Goal: Task Accomplishment & Management: Use online tool/utility

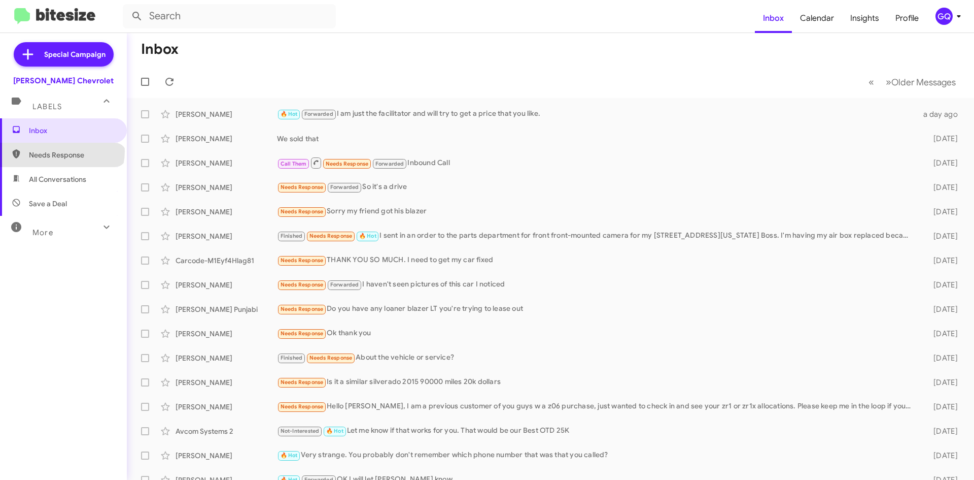
click at [63, 152] on span "Needs Response" at bounding box center [72, 155] width 86 height 10
type input "in:needs-response"
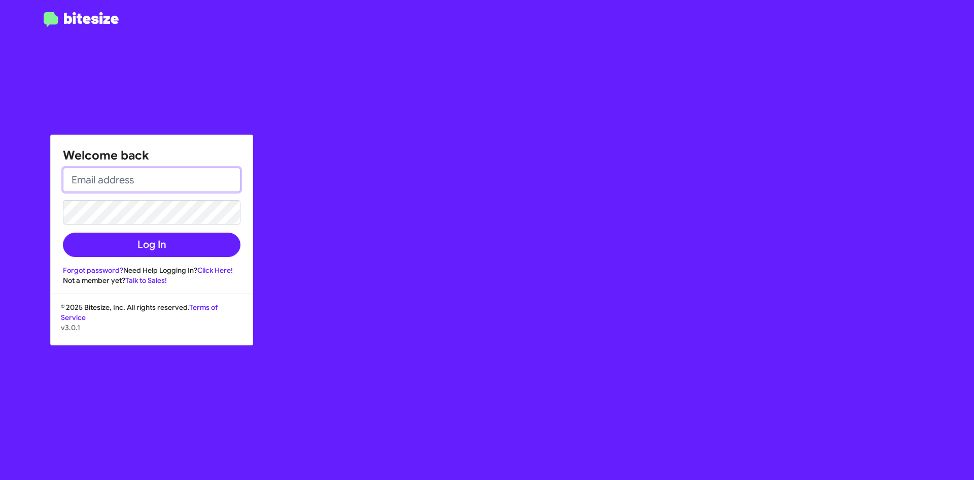
type input "[PERSON_NAME][EMAIL_ADDRESS][PERSON_NAME][DOMAIN_NAME]"
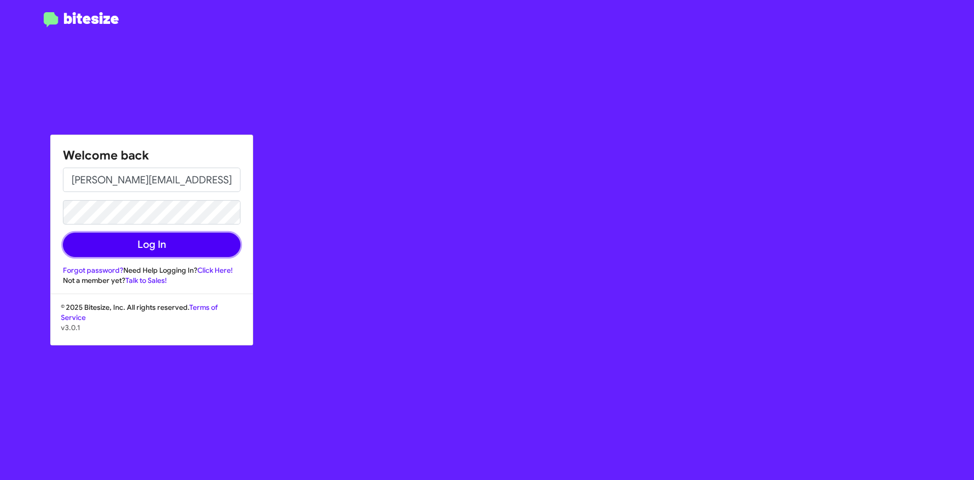
click at [147, 234] on button "Log In" at bounding box center [152, 244] width 178 height 24
